Goal: Check status: Check status

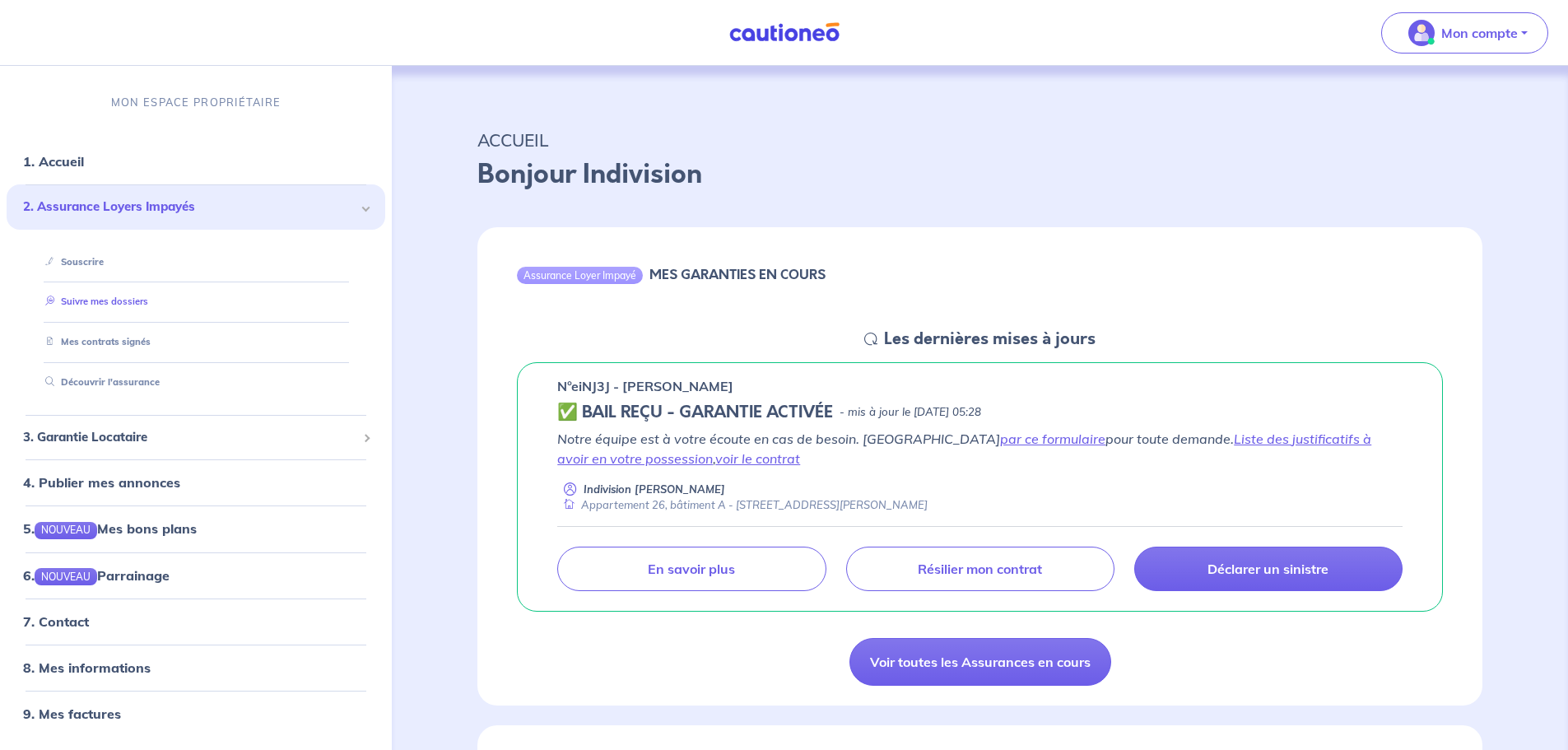
click at [85, 305] on link "Suivre mes dossiers" at bounding box center [93, 302] width 110 height 12
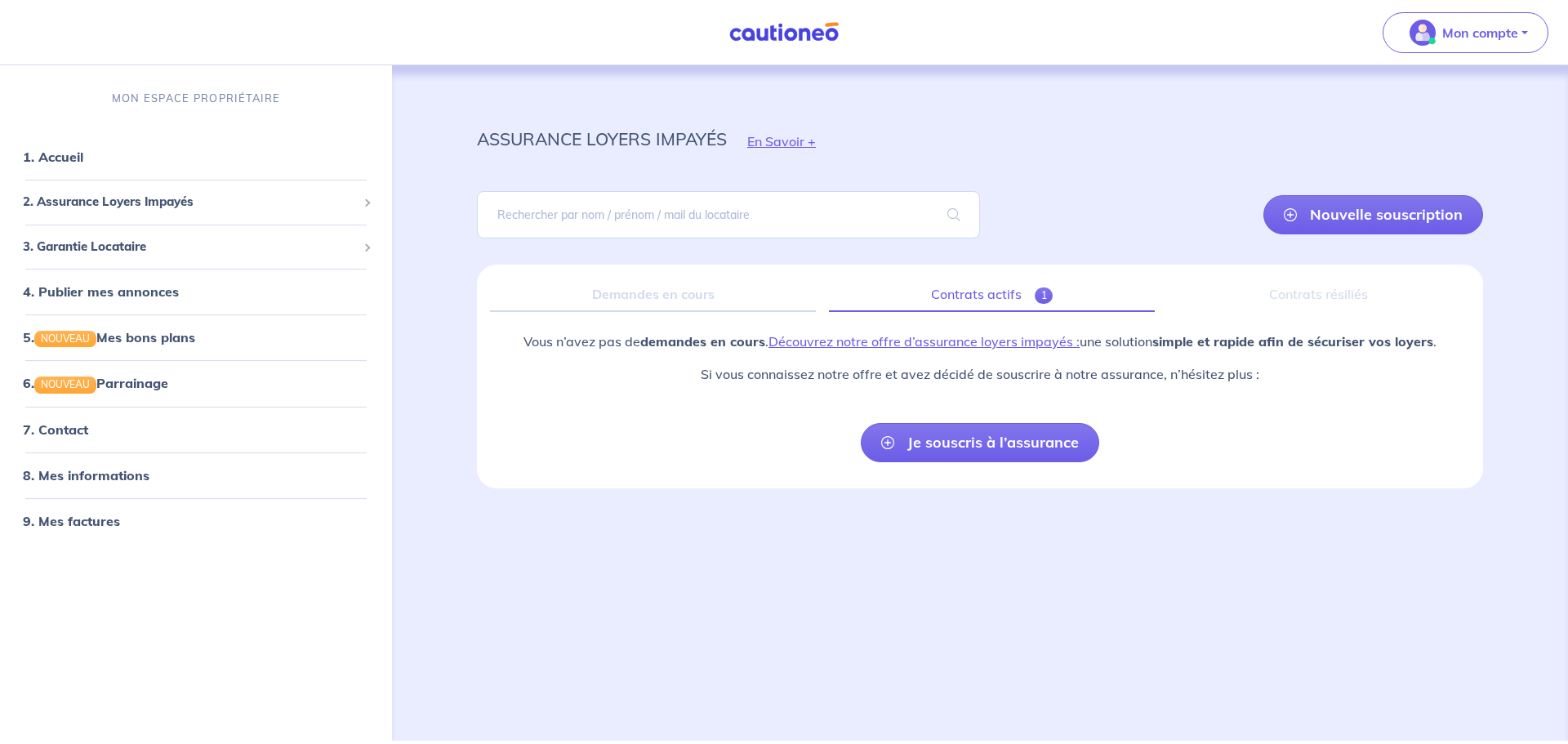
click at [1037, 298] on span "1" at bounding box center [1043, 296] width 19 height 17
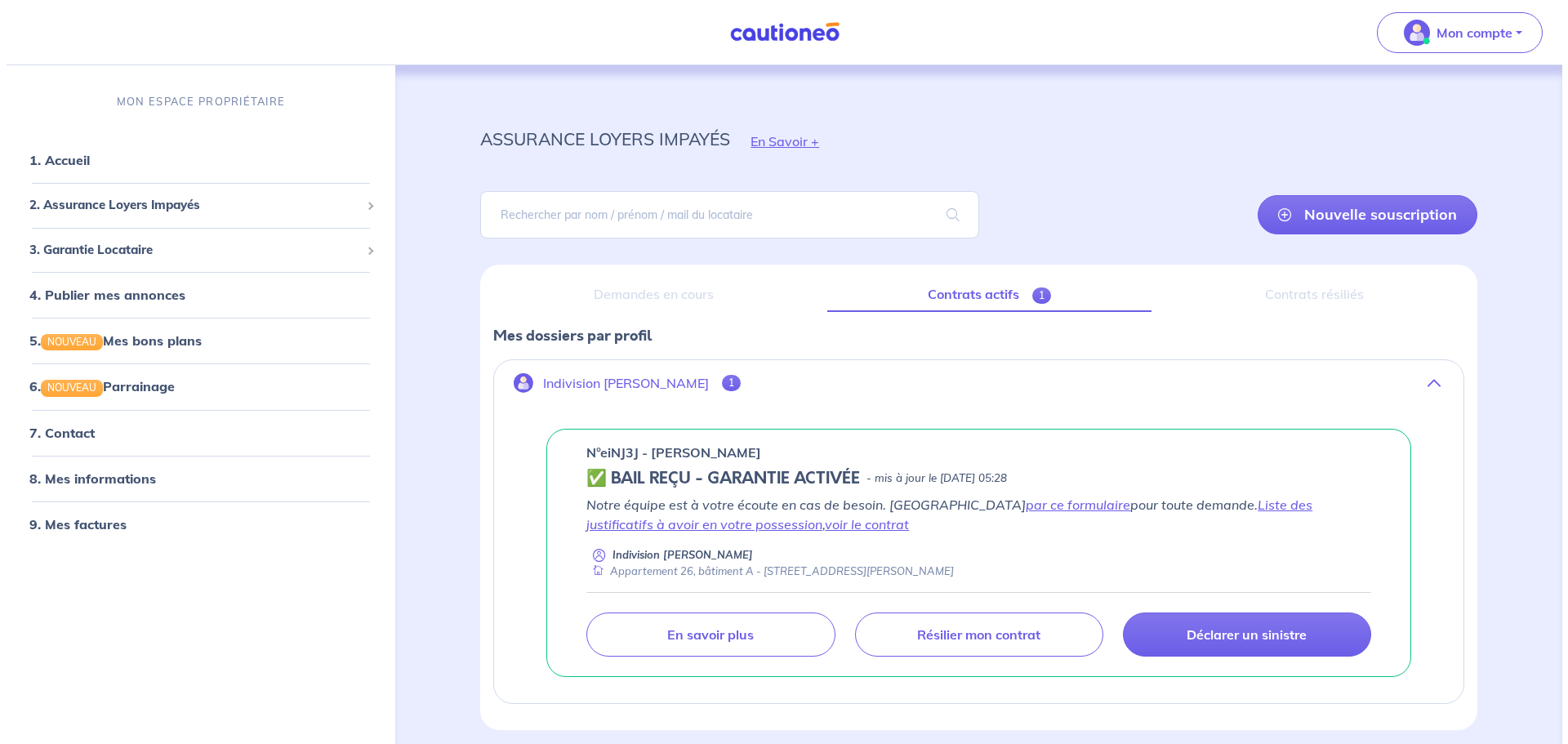
scroll to position [65, 0]
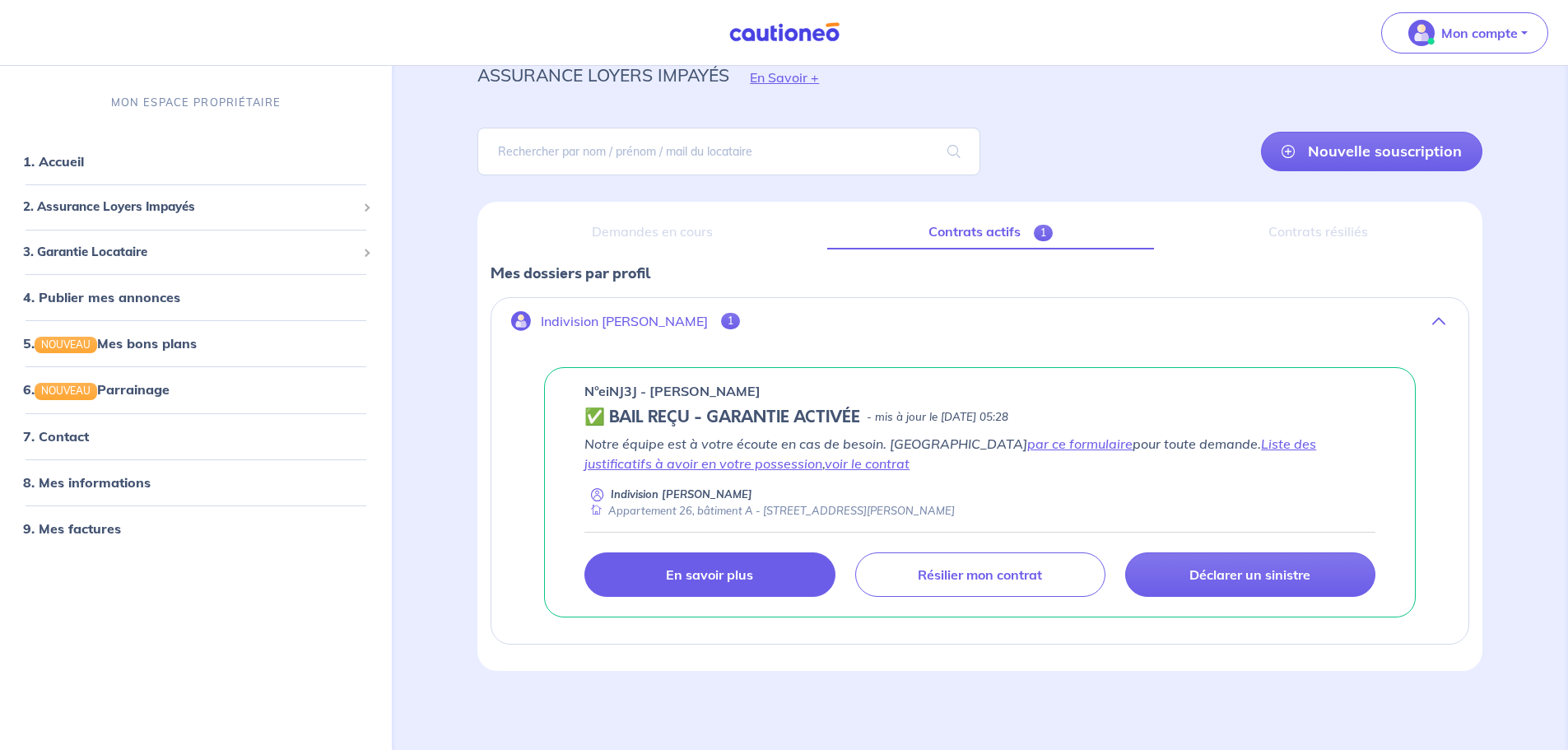
click at [715, 577] on p "En savoir plus" at bounding box center [709, 575] width 87 height 17
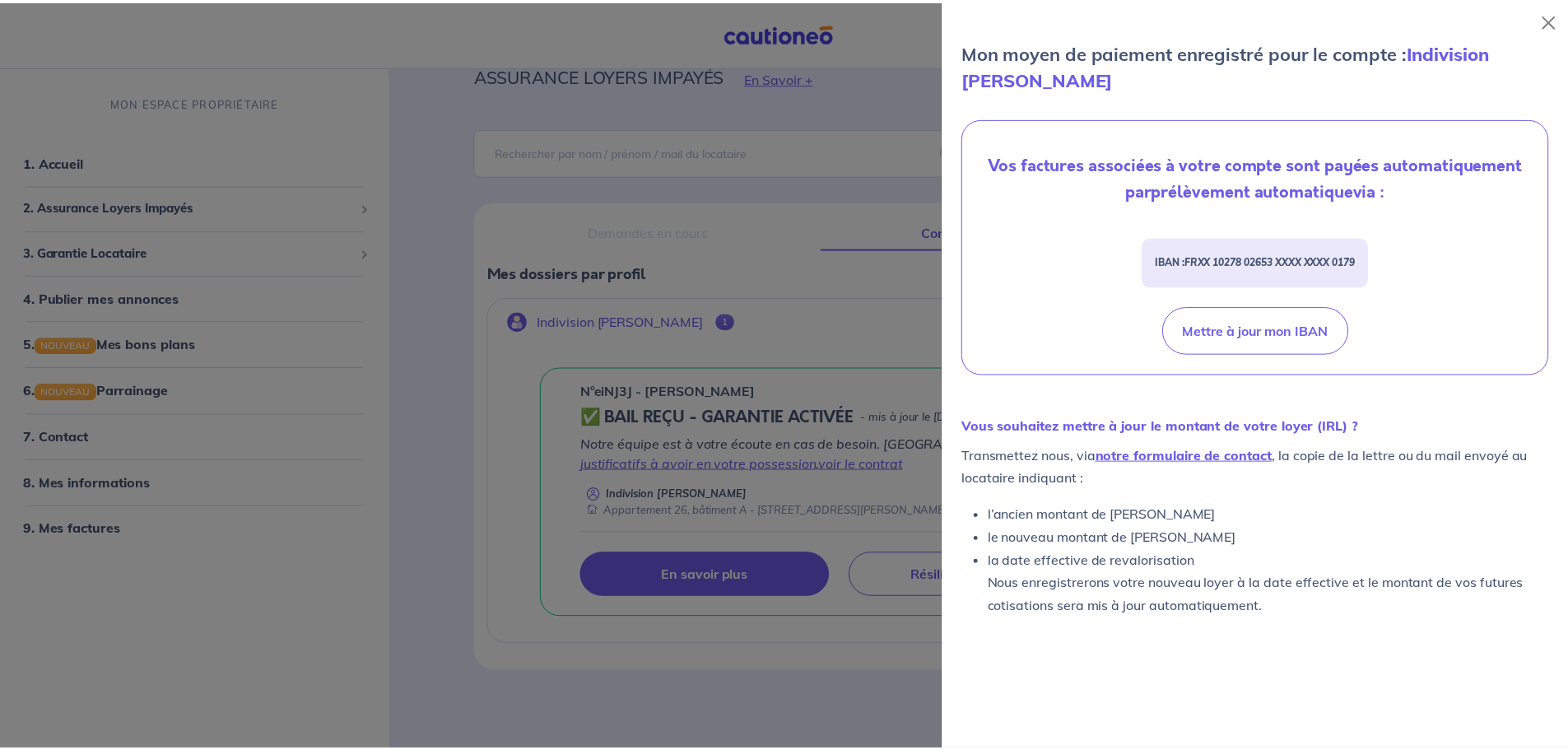
scroll to position [520, 0]
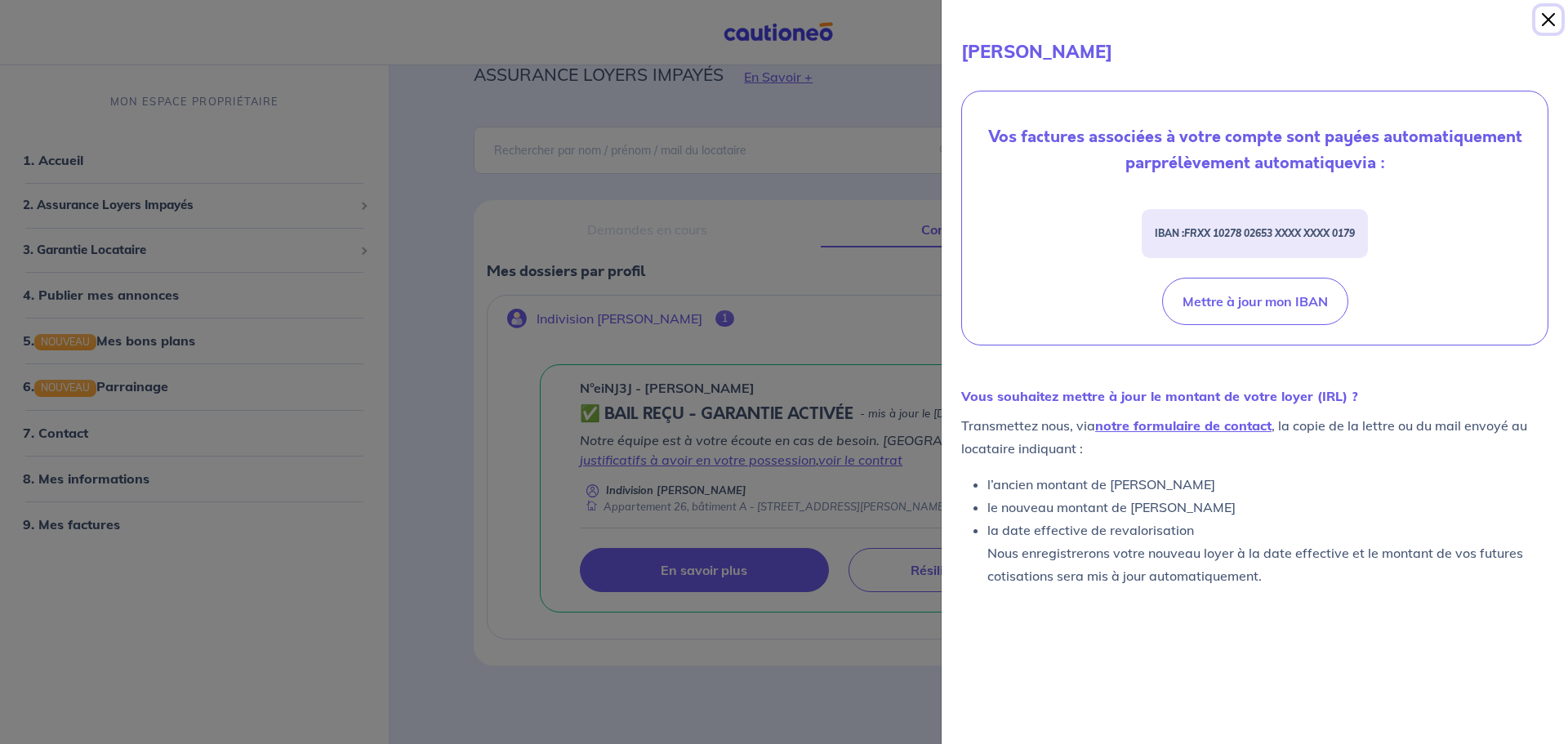
click at [1547, 22] on button "Close" at bounding box center [1548, 20] width 27 height 27
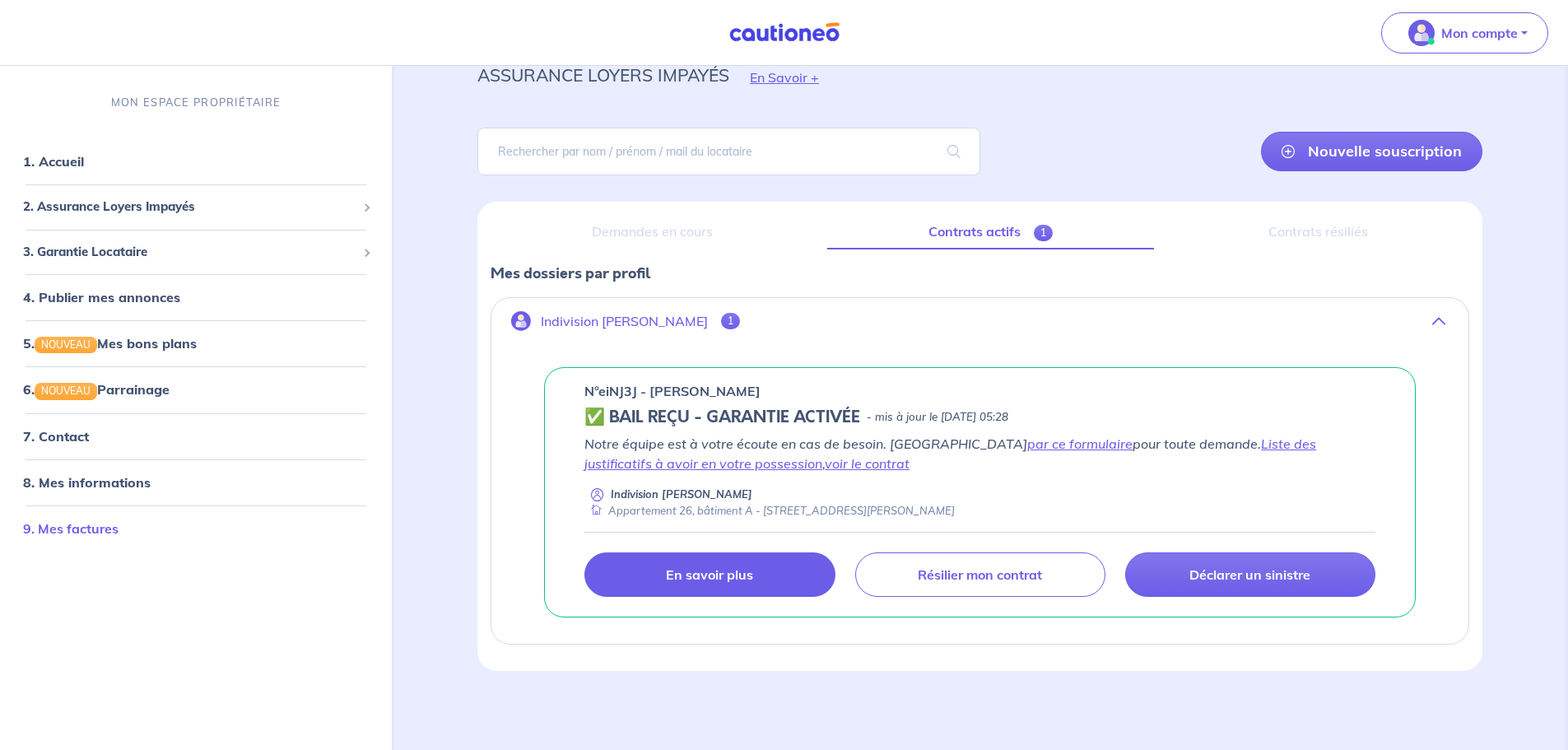
click at [65, 524] on link "9. Mes factures" at bounding box center [70, 528] width 95 height 17
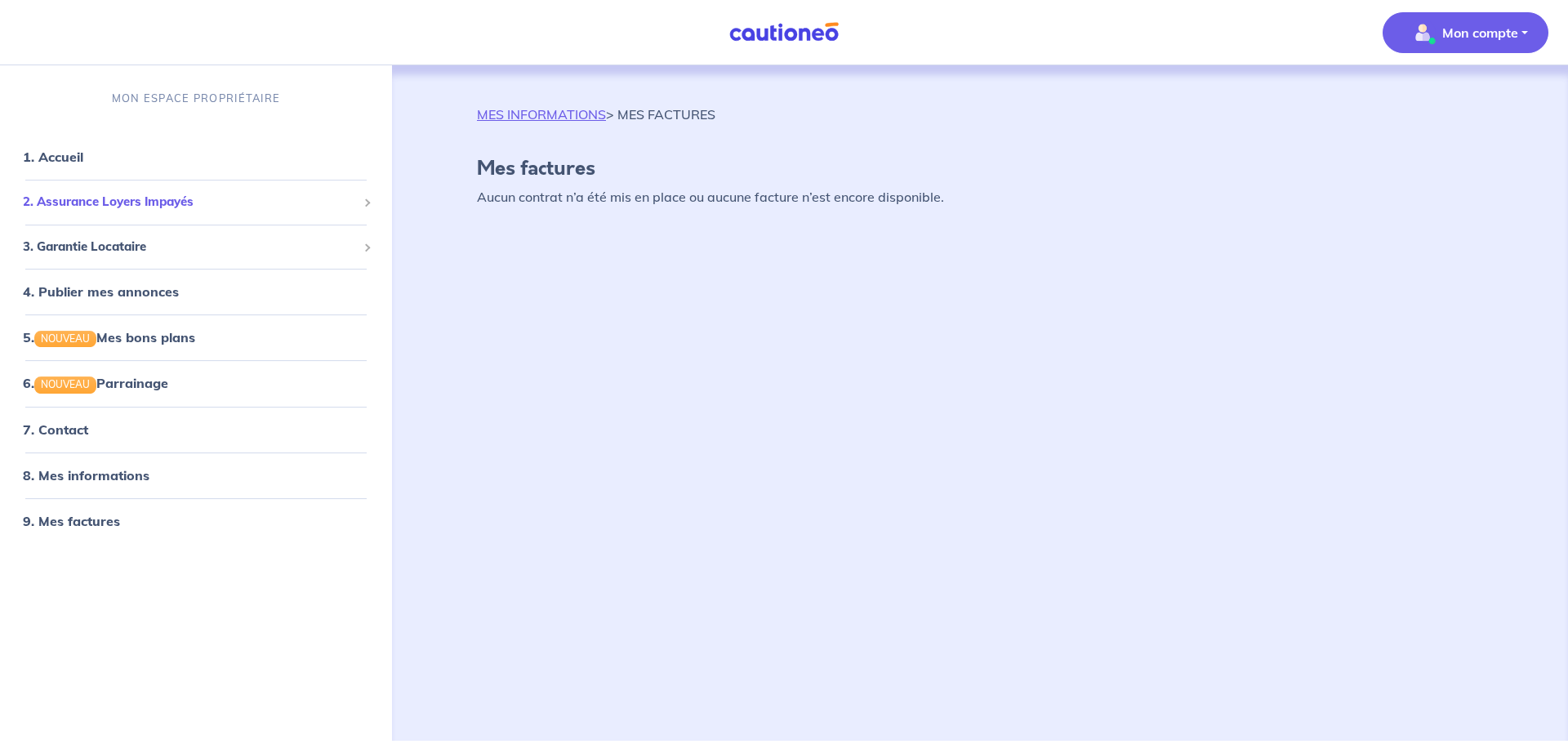
click at [103, 203] on span "2. Assurance Loyers Impayés" at bounding box center [190, 201] width 334 height 19
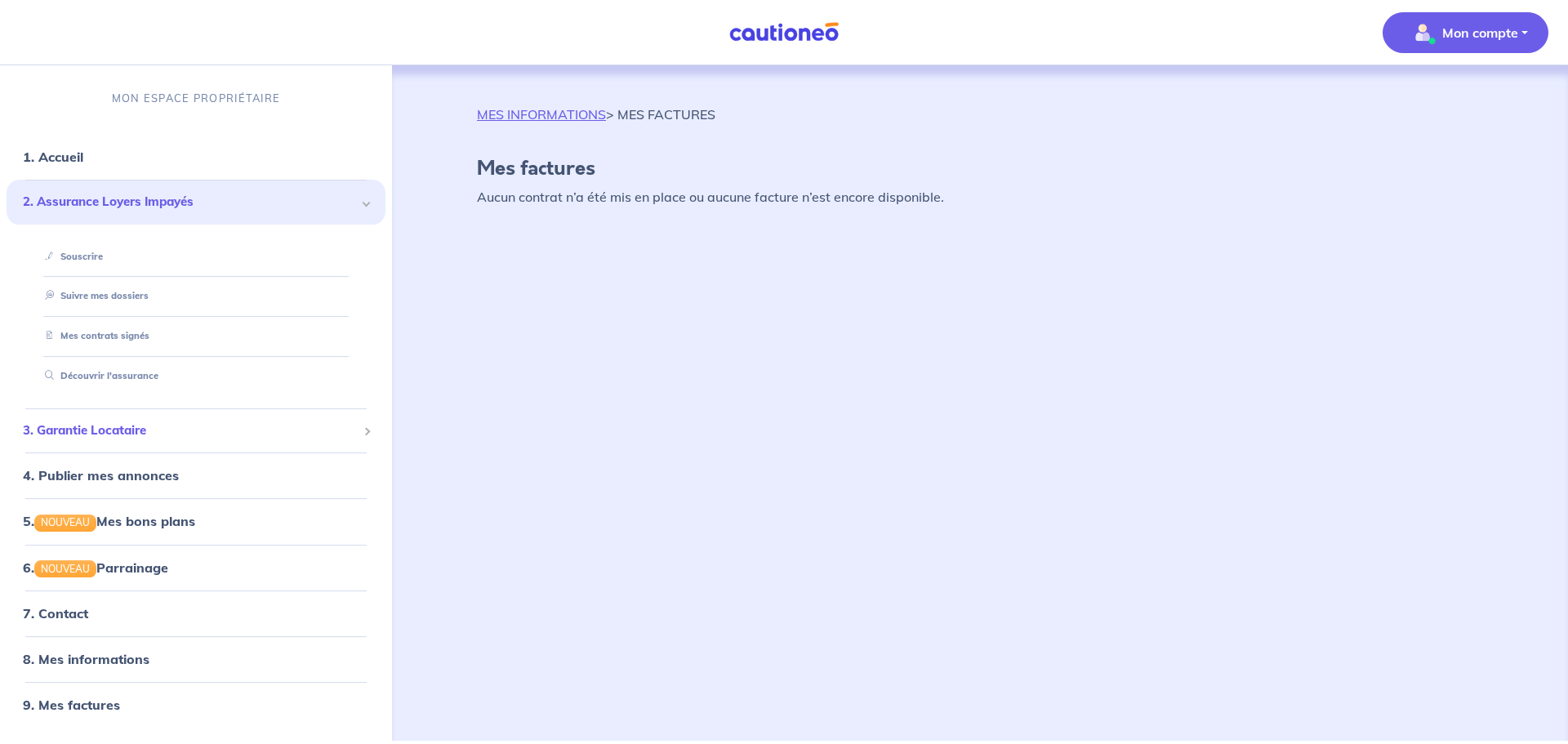
click at [79, 438] on span "3. Garantie Locataire" at bounding box center [190, 430] width 334 height 19
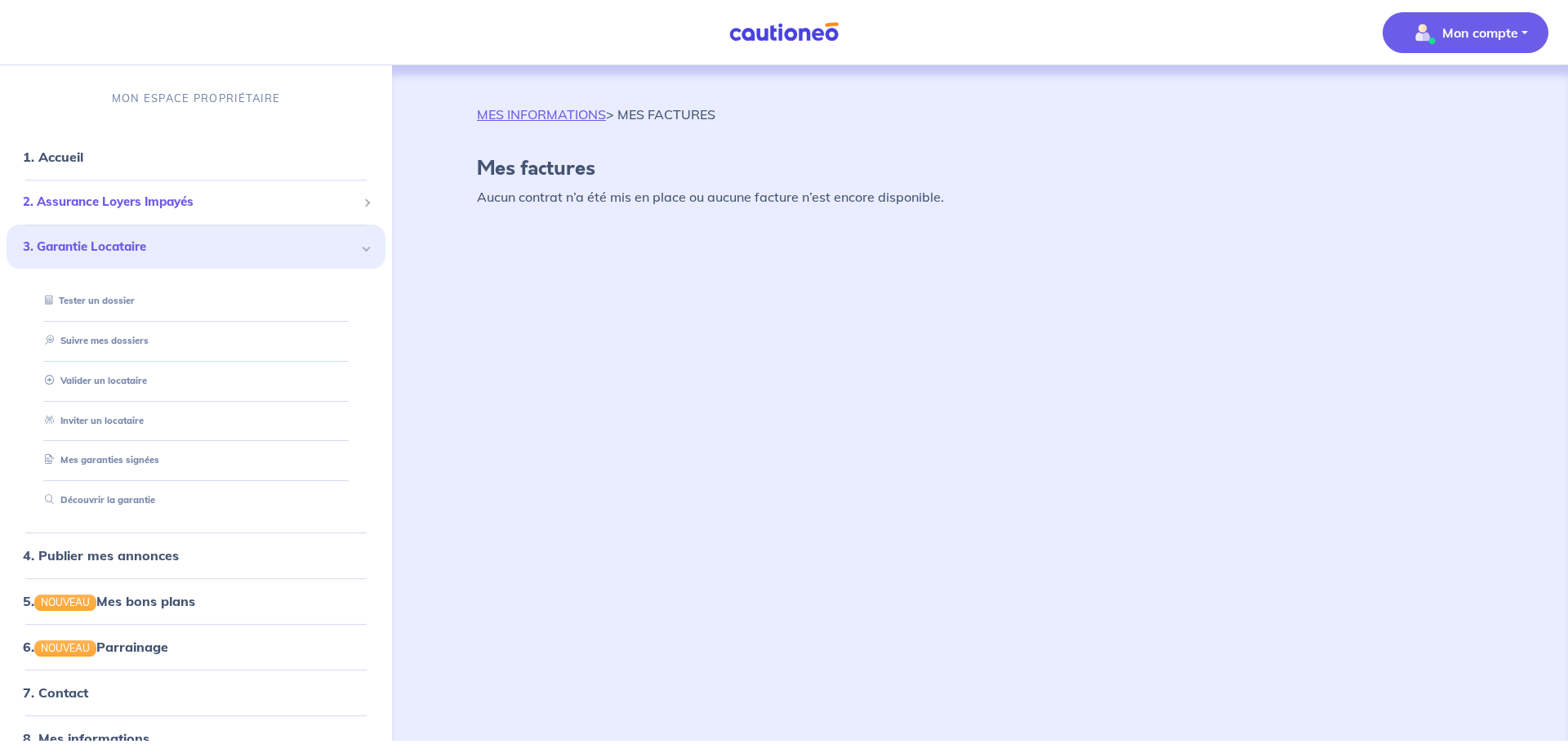
click at [66, 205] on span "2. Assurance Loyers Impayés" at bounding box center [190, 201] width 334 height 19
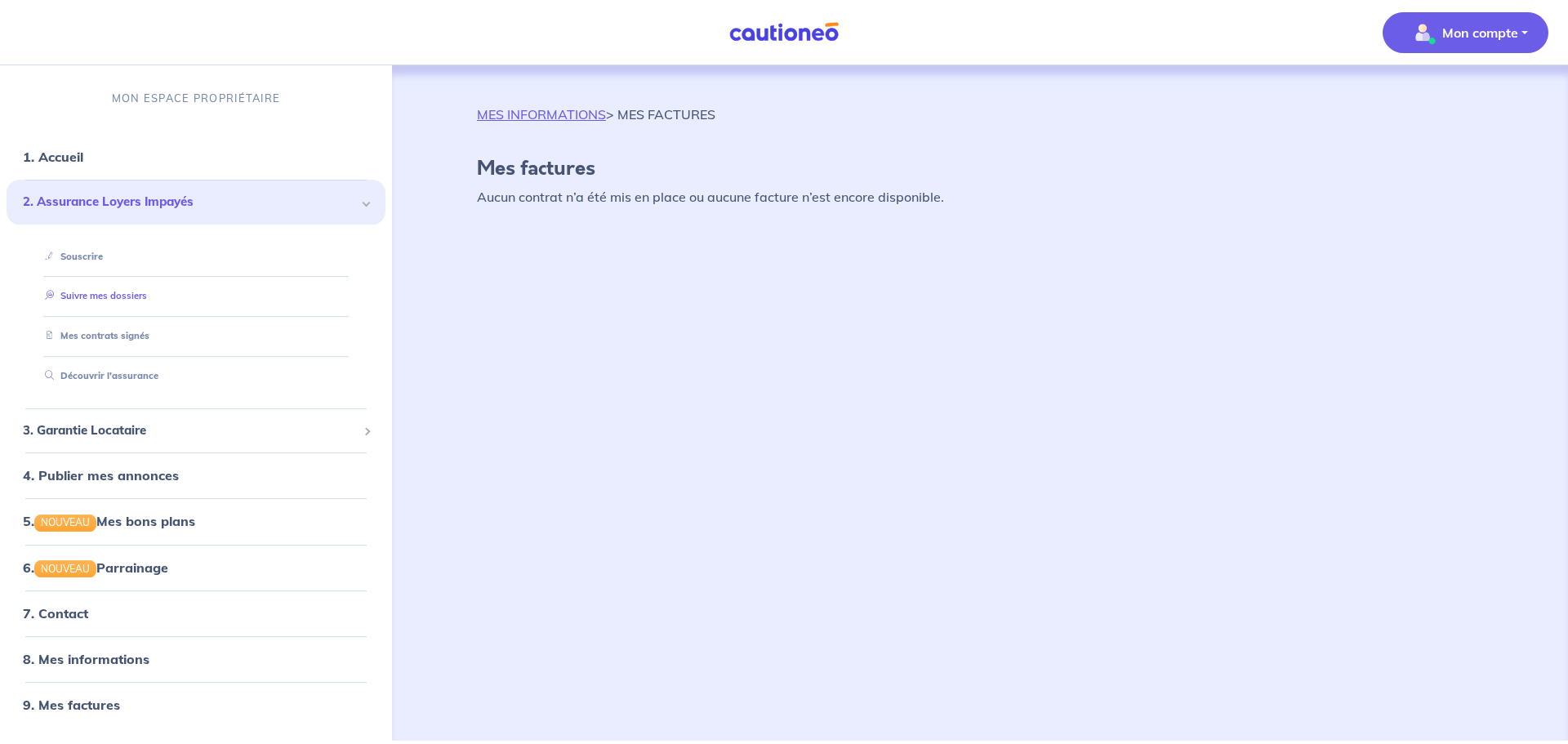
click at [94, 293] on link "Suivre mes dossiers" at bounding box center [92, 297] width 109 height 12
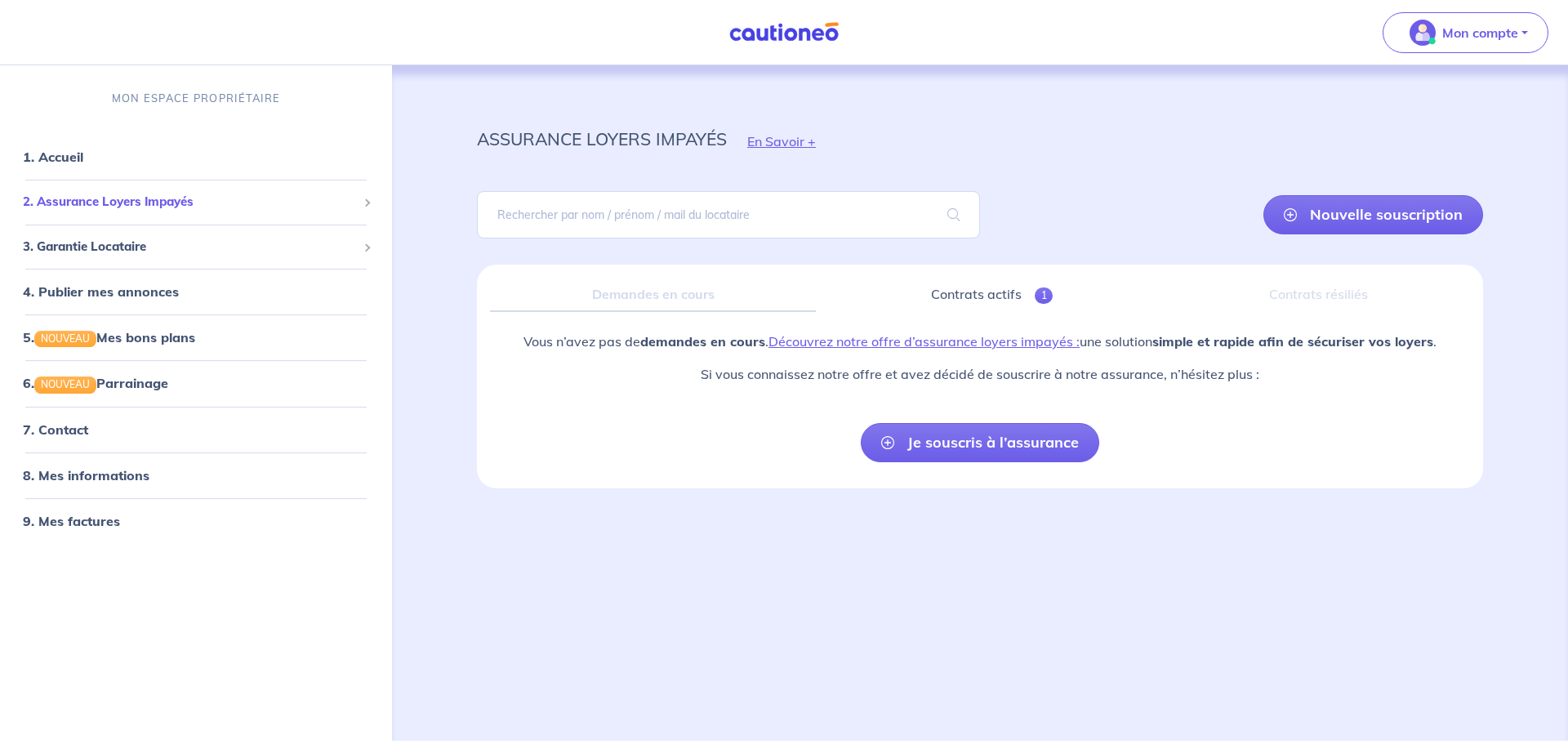
click at [77, 202] on span "2. Assurance Loyers Impayés" at bounding box center [190, 201] width 334 height 19
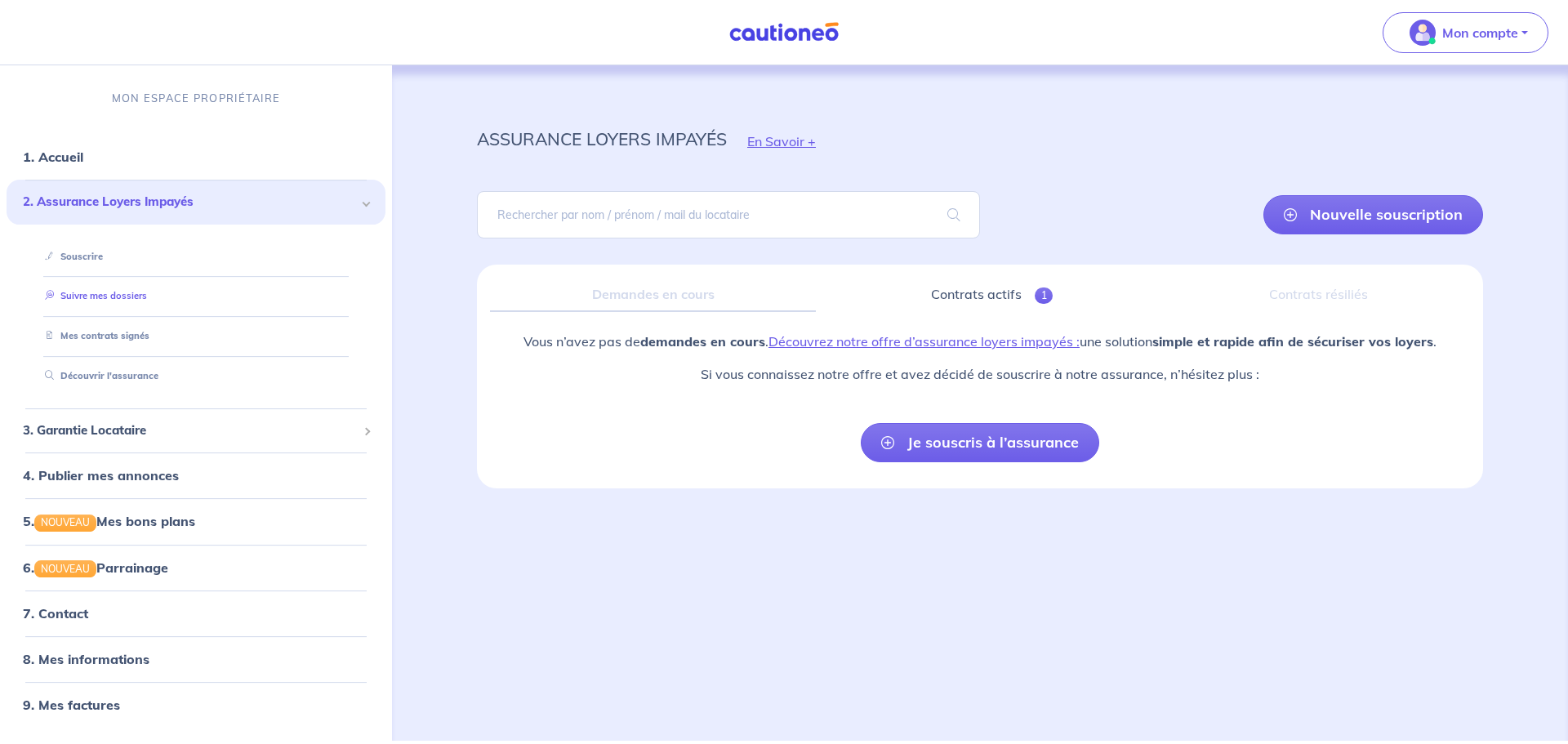
click at [89, 298] on link "Suivre mes dossiers" at bounding box center [92, 297] width 109 height 12
click at [87, 337] on link "Mes contrats signés" at bounding box center [93, 336] width 110 height 12
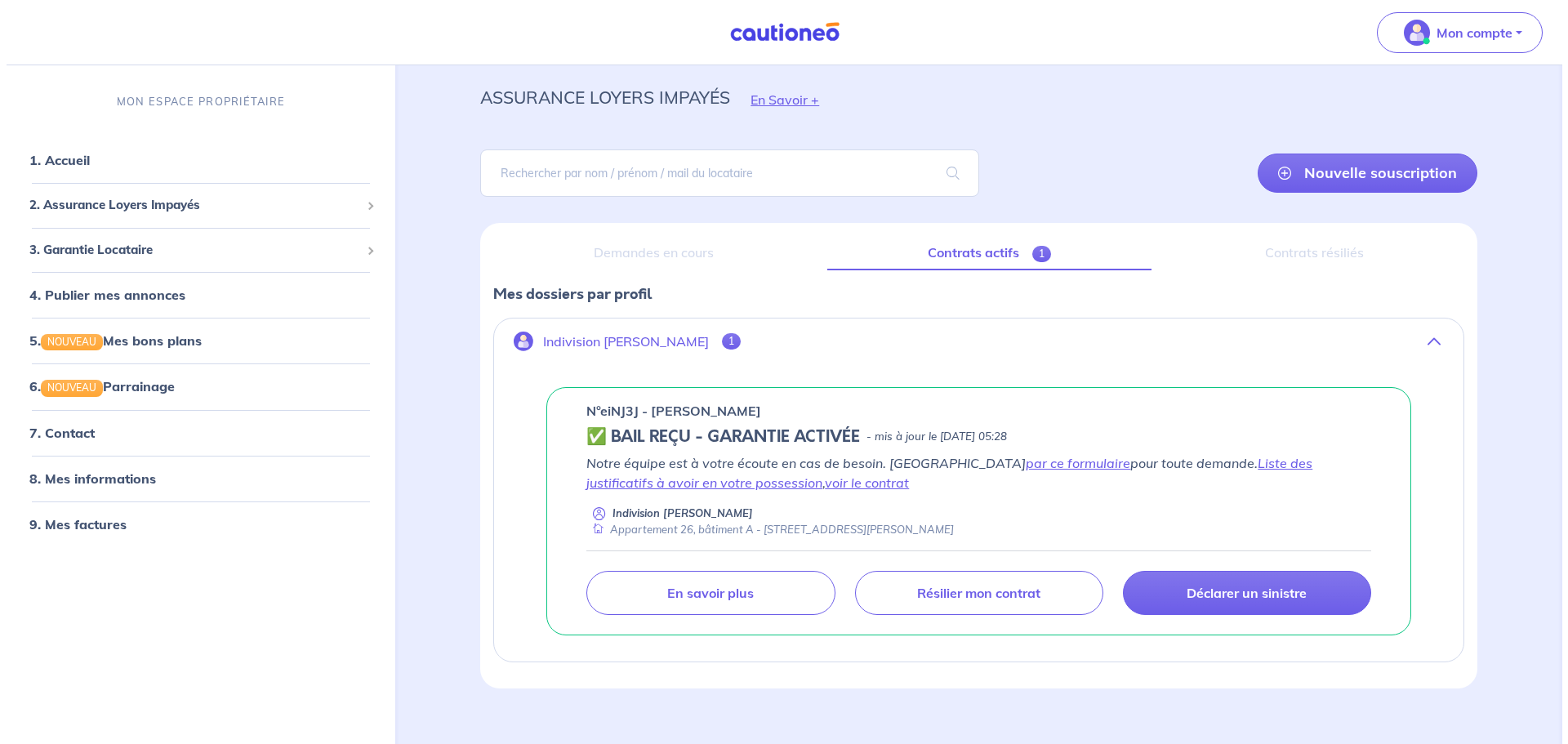
scroll to position [65, 0]
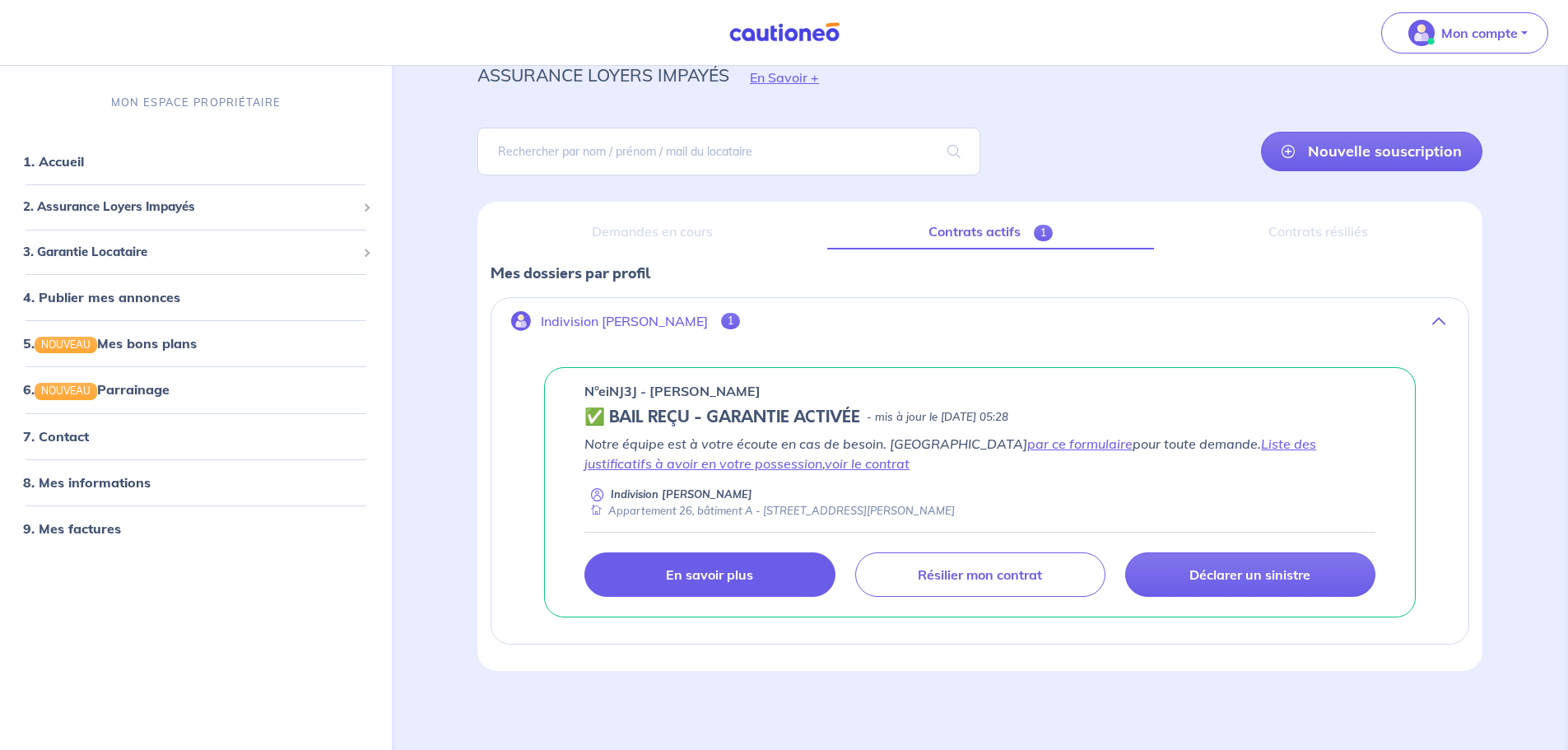
click at [700, 574] on p "En savoir plus" at bounding box center [709, 575] width 87 height 17
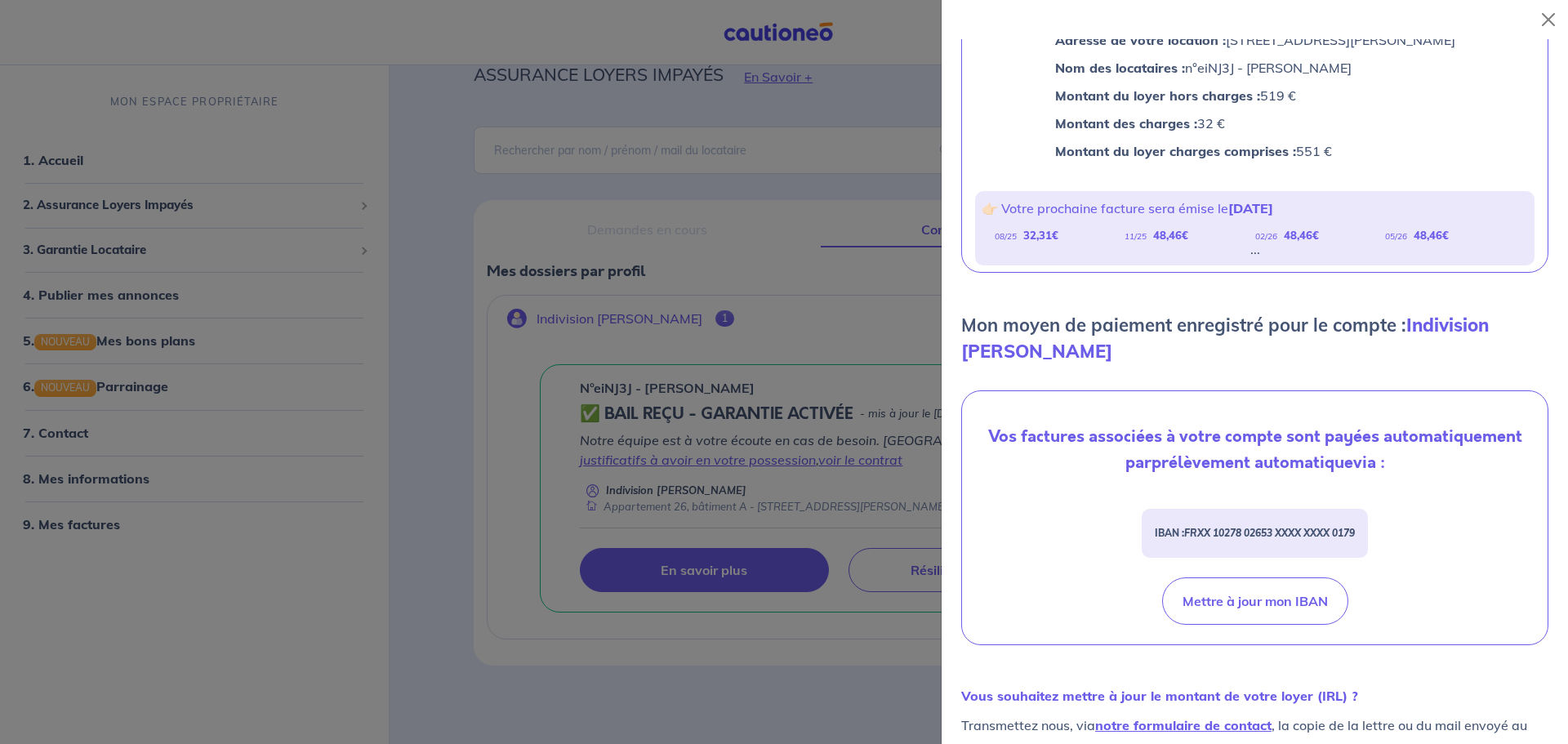
scroll to position [245, 0]
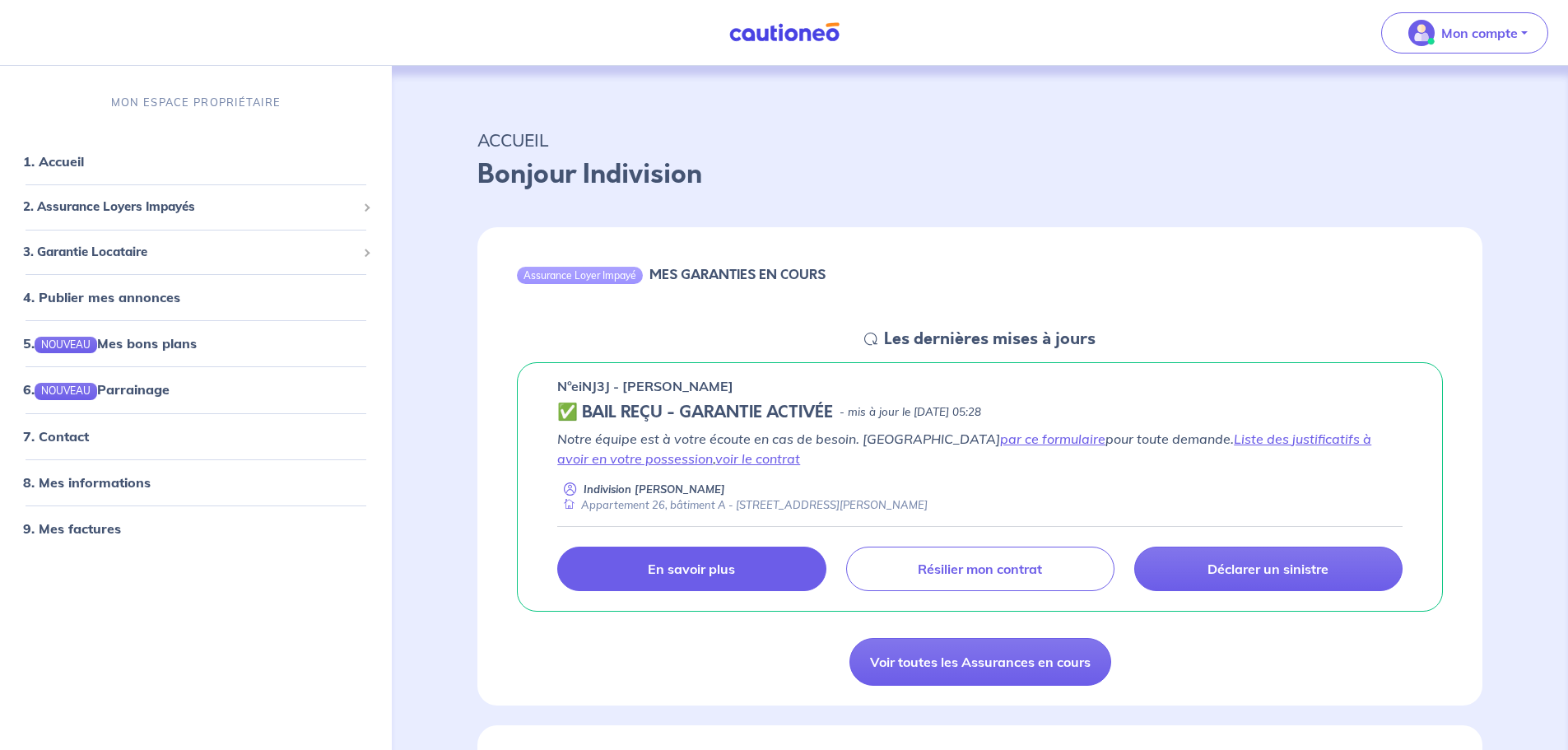
click at [727, 562] on p "En savoir plus" at bounding box center [691, 569] width 87 height 17
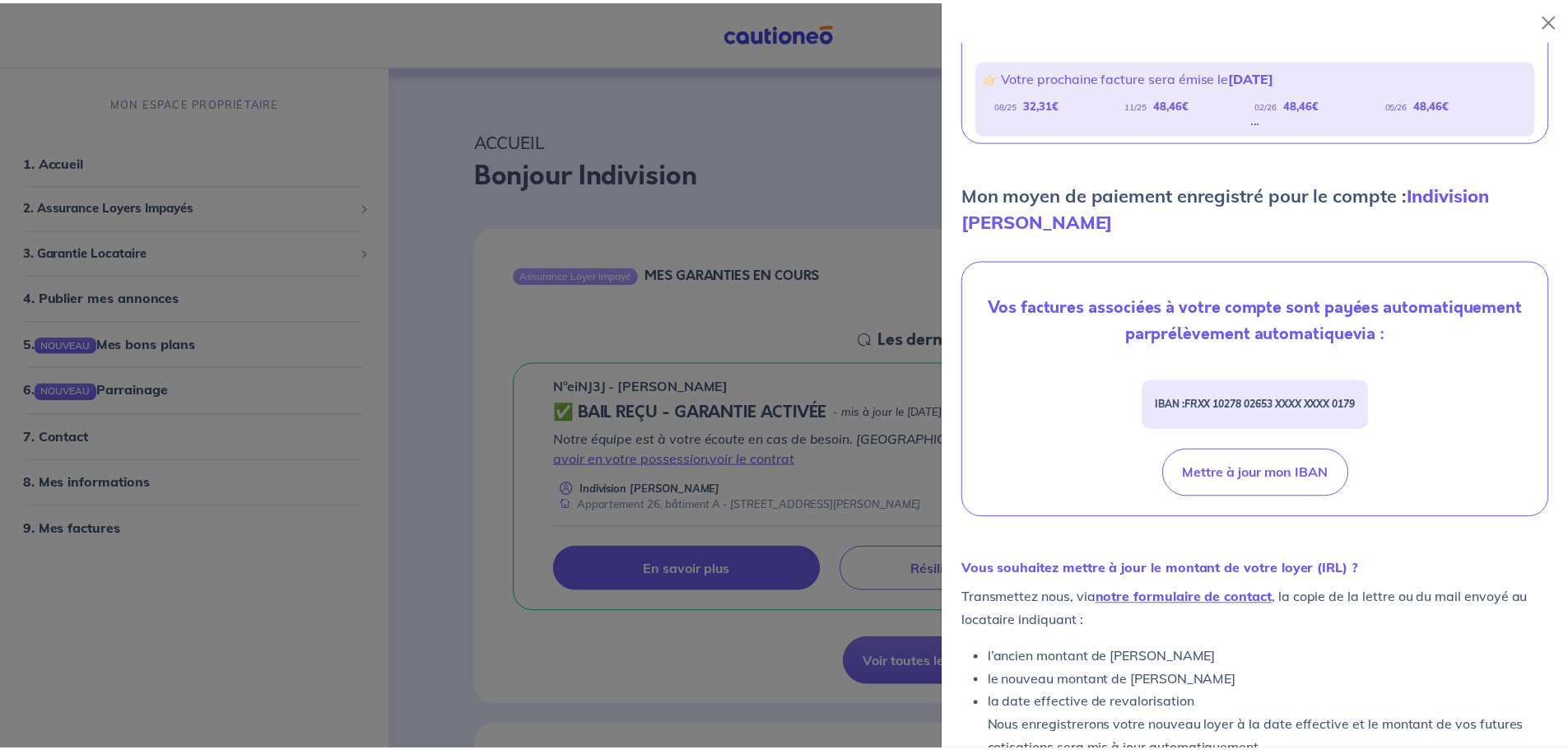
scroll to position [402, 0]
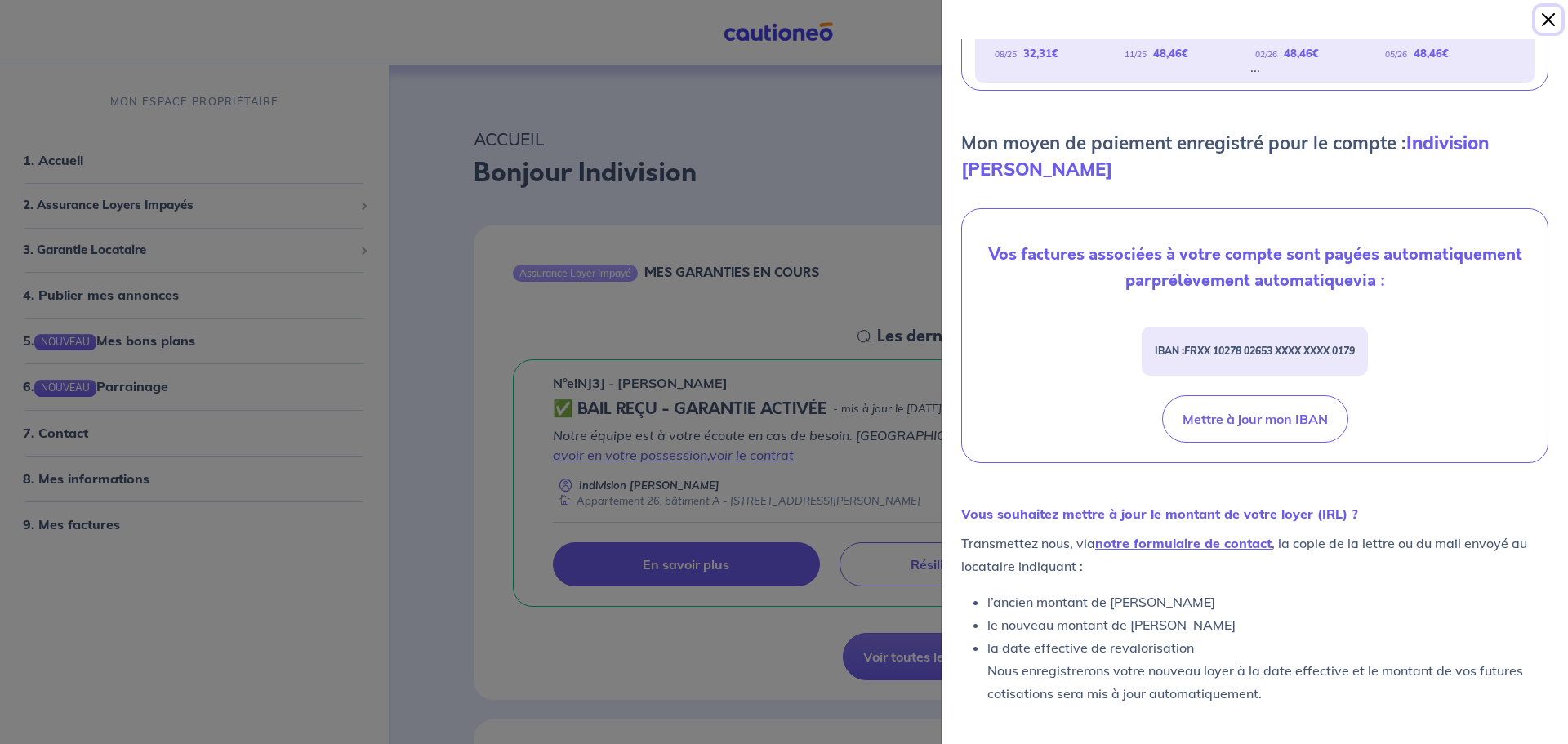
click at [1543, 21] on button "Close" at bounding box center [1548, 20] width 27 height 27
